Goal: Obtain resource: Obtain resource

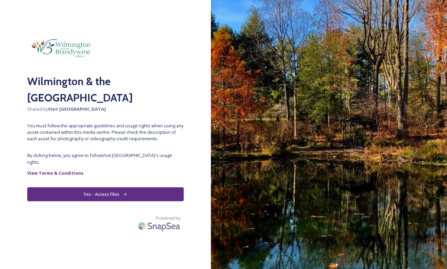
click at [113, 187] on button "Yes - Access Files" at bounding box center [105, 194] width 156 height 14
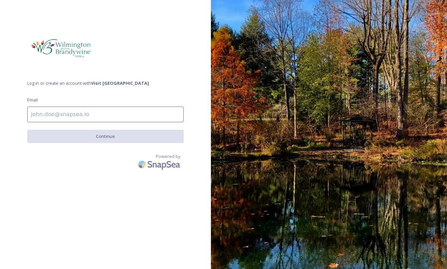
click at [85, 117] on input at bounding box center [105, 114] width 156 height 16
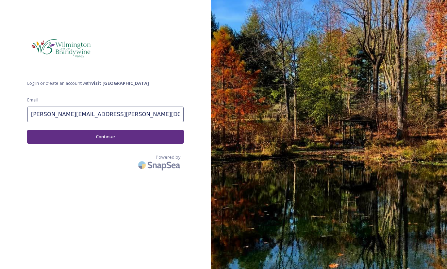
type input "[PERSON_NAME][EMAIL_ADDRESS][PERSON_NAME][DOMAIN_NAME]"
click at [77, 139] on button "Continue" at bounding box center [105, 137] width 156 height 14
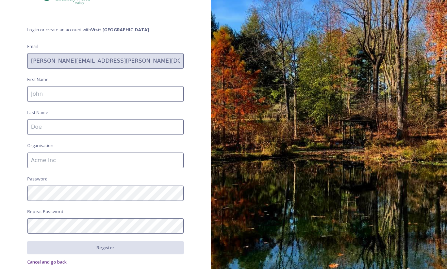
scroll to position [67, 0]
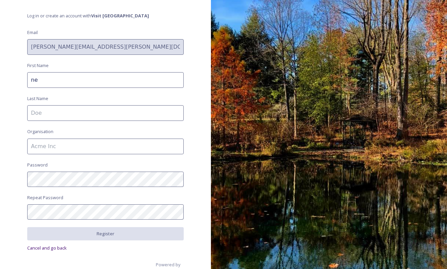
type input "n"
type input "[PERSON_NAME]"
type input "Rice"
type input "North [PERSON_NAME] Street Design Organization"
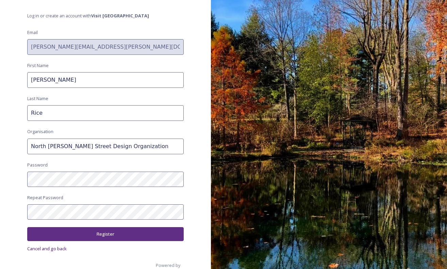
click at [64, 232] on button "Register" at bounding box center [105, 234] width 156 height 14
